Goal: Information Seeking & Learning: Understand process/instructions

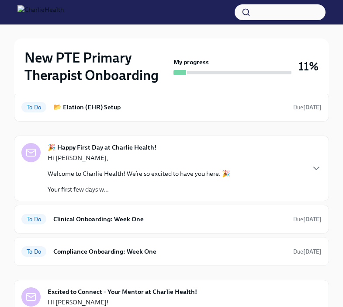
scroll to position [94, 0]
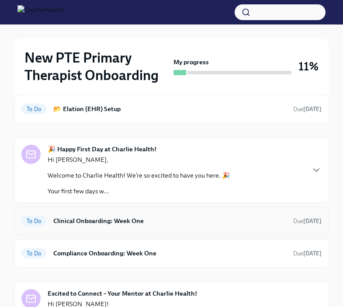
click at [155, 220] on h6 "Clinical Onboarding: Week One" at bounding box center [169, 221] width 233 height 10
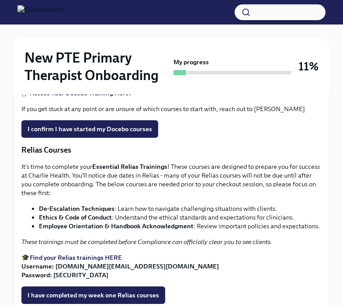
scroll to position [467, 0]
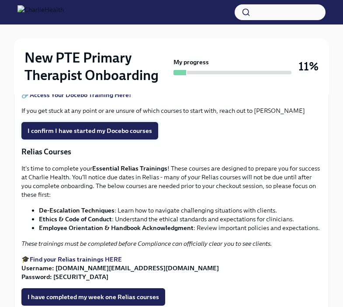
click at [132, 135] on span "I confirm I have started my Docebo courses" at bounding box center [90, 130] width 125 height 9
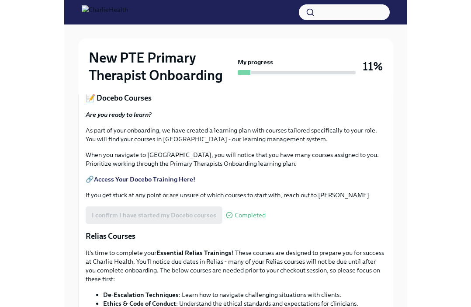
scroll to position [385, 0]
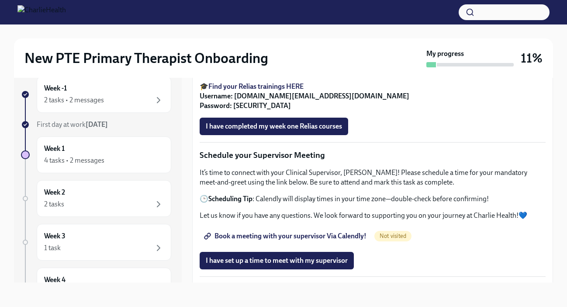
scroll to position [576, 0]
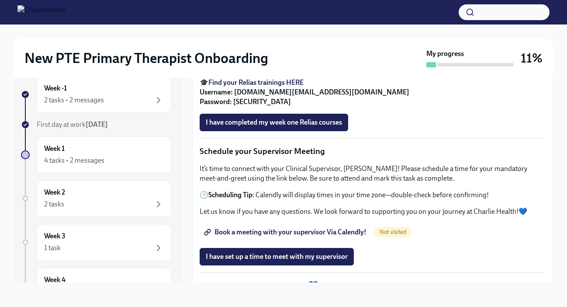
click at [253, 53] on strong "Employee Orientation & Handbook Acknowledgment" at bounding box center [298, 49] width 163 height 8
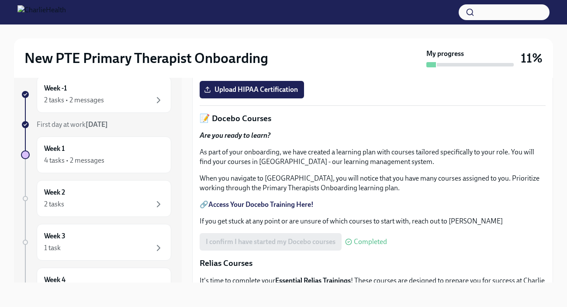
scroll to position [293, 0]
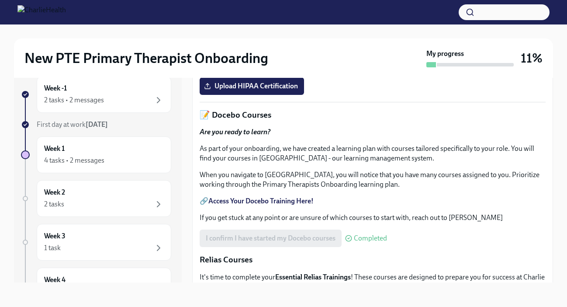
drag, startPoint x: 317, startPoint y: 166, endPoint x: 349, endPoint y: 163, distance: 32.0
click at [343, 54] on p "As part of your onboarding you will complete a required HIPAA course in [GEOGRA…" at bounding box center [373, 39] width 346 height 29
click at [273, 69] on link "HIPAA for Covered Entities" at bounding box center [249, 65] width 82 height 8
